Goal: Information Seeking & Learning: Find specific fact

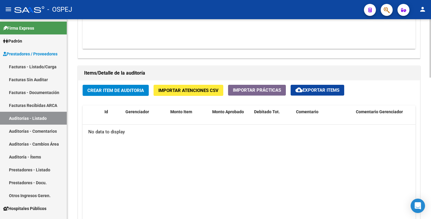
scroll to position [270, 0]
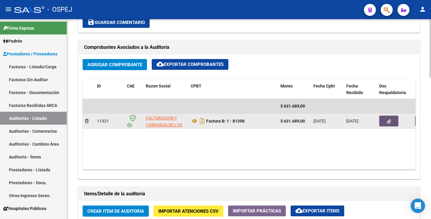
click at [392, 119] on button "button" at bounding box center [388, 121] width 19 height 11
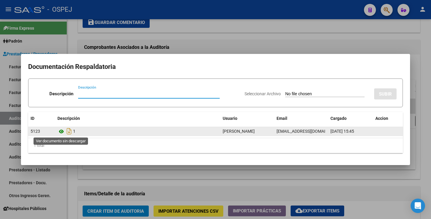
click at [63, 131] on icon at bounding box center [62, 131] width 8 height 7
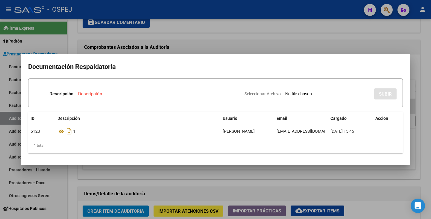
click at [17, 109] on div at bounding box center [215, 109] width 431 height 219
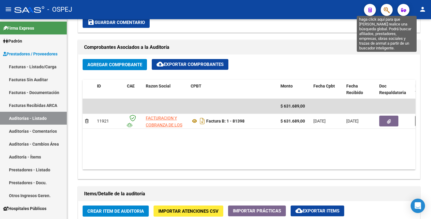
click at [385, 13] on icon "button" at bounding box center [387, 10] width 6 height 7
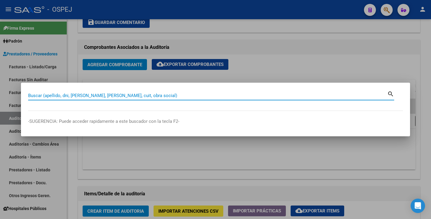
paste input "30028860"
type input "30028860"
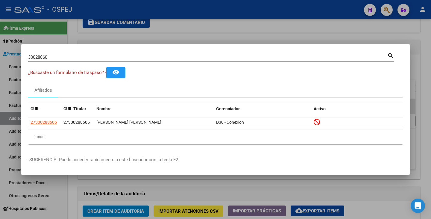
click at [69, 85] on div "Afiliados" at bounding box center [215, 90] width 375 height 14
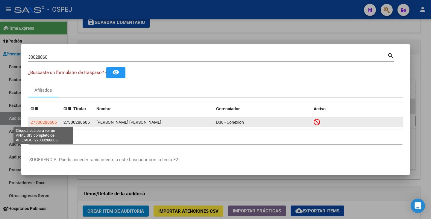
click at [46, 122] on span "27300288605" at bounding box center [44, 122] width 26 height 5
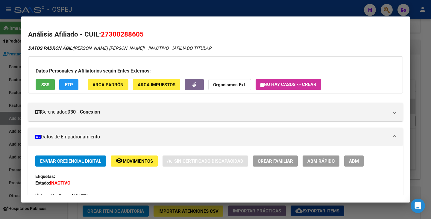
drag, startPoint x: 103, startPoint y: 33, endPoint x: 143, endPoint y: 30, distance: 40.5
click at [143, 30] on span "27300288605" at bounding box center [122, 34] width 43 height 8
copy span "27300288605"
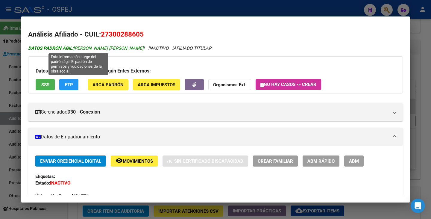
drag, startPoint x: 75, startPoint y: 48, endPoint x: 127, endPoint y: 50, distance: 52.2
click at [127, 50] on span "DATOS PADRÓN ÁGIL: [PERSON_NAME] [PERSON_NAME]" at bounding box center [85, 48] width 115 height 5
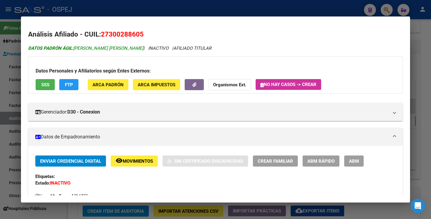
copy span "[PERSON_NAME] [PERSON_NAME]"
click at [69, 206] on div at bounding box center [215, 109] width 431 height 219
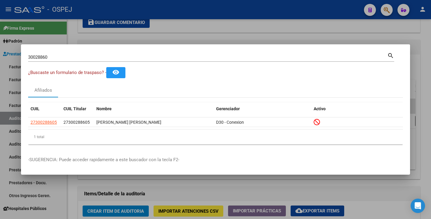
click at [70, 207] on div at bounding box center [215, 109] width 431 height 219
